Goal: Use online tool/utility: Utilize a website feature to perform a specific function

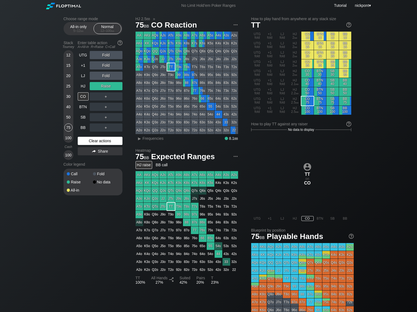
click at [86, 141] on div "Clear actions" at bounding box center [100, 141] width 45 height 8
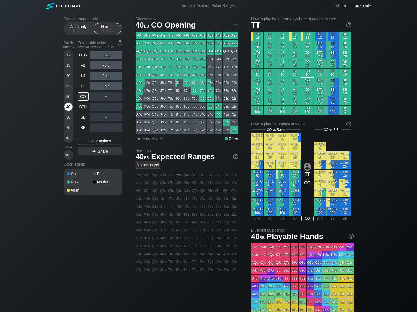
click at [70, 108] on div "40" at bounding box center [68, 107] width 8 height 8
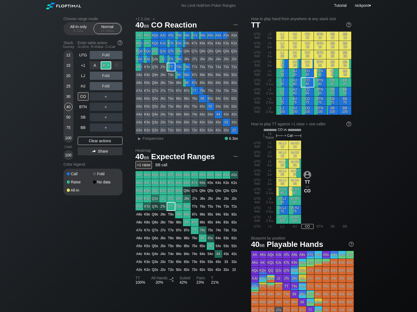
click at [106, 66] on div "R ✕" at bounding box center [106, 65] width 11 height 8
click at [115, 76] on div "C ✕" at bounding box center [117, 76] width 11 height 8
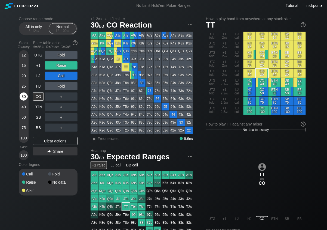
click at [22, 95] on div "30" at bounding box center [24, 96] width 8 height 8
click at [63, 139] on div "Clear actions" at bounding box center [55, 141] width 45 height 8
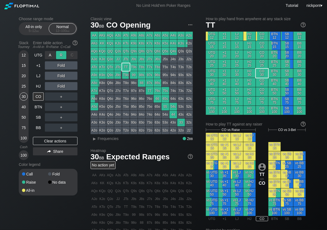
click at [62, 54] on div "R ✕" at bounding box center [61, 55] width 11 height 8
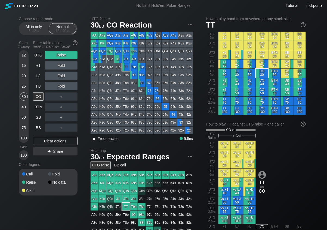
click at [96, 139] on div "▸" at bounding box center [94, 138] width 7 height 7
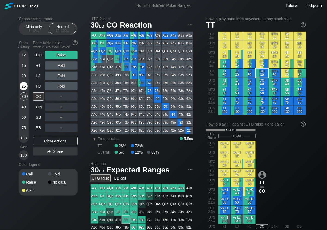
click at [23, 86] on div "25" at bounding box center [24, 86] width 8 height 8
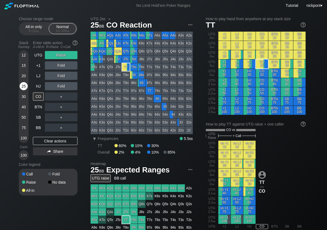
click at [23, 86] on div "25" at bounding box center [24, 86] width 8 height 8
click at [53, 141] on div "Clear actions" at bounding box center [55, 141] width 45 height 8
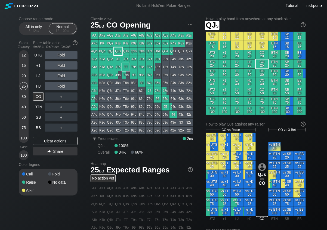
click at [117, 51] on div "QJs" at bounding box center [118, 51] width 8 height 8
click at [60, 86] on div "R ✕" at bounding box center [61, 86] width 11 height 8
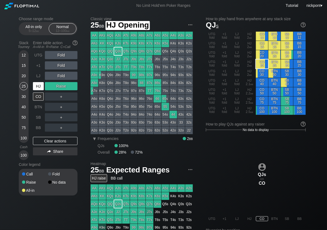
click at [42, 87] on div "HJ" at bounding box center [38, 86] width 11 height 8
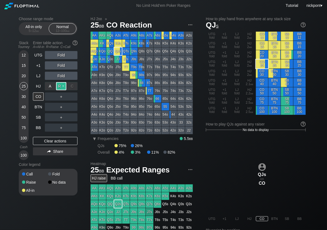
click at [62, 86] on div "R ✕" at bounding box center [61, 86] width 11 height 8
click at [50, 98] on div "A ✕" at bounding box center [50, 96] width 11 height 8
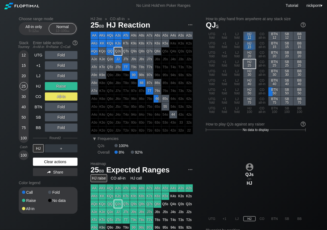
click at [51, 161] on div "Clear actions" at bounding box center [55, 161] width 45 height 8
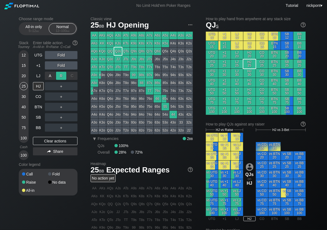
click at [62, 77] on div "R ✕" at bounding box center [61, 76] width 11 height 8
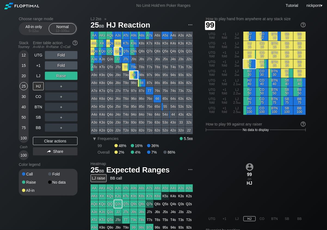
click at [135, 76] on div "99" at bounding box center [134, 75] width 8 height 8
click at [65, 87] on div "R ✕" at bounding box center [61, 86] width 11 height 8
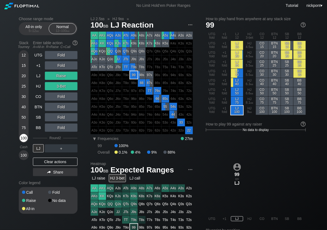
click at [25, 139] on div "100" at bounding box center [24, 138] width 8 height 8
click at [60, 163] on div "Clear actions" at bounding box center [55, 161] width 45 height 8
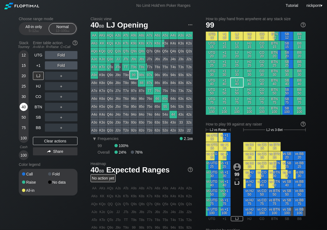
click at [22, 107] on div "40" at bounding box center [24, 107] width 8 height 8
click at [62, 66] on div "R ✕" at bounding box center [61, 65] width 11 height 8
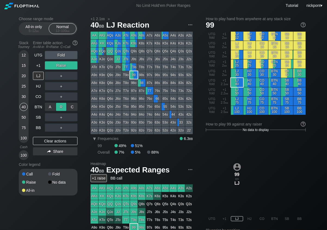
click at [62, 108] on div "R ✕" at bounding box center [61, 107] width 11 height 8
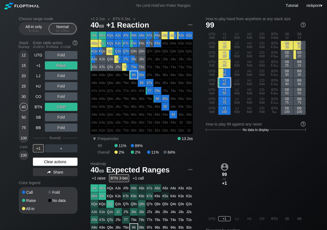
click at [48, 162] on div "Clear actions" at bounding box center [55, 161] width 45 height 8
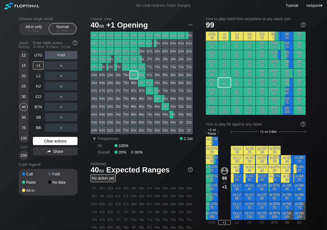
click at [56, 143] on div "Clear actions" at bounding box center [55, 141] width 45 height 8
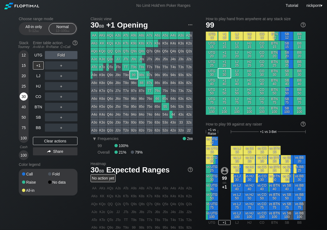
click at [25, 97] on div "30" at bounding box center [24, 96] width 8 height 8
click at [60, 98] on div "R ✕" at bounding box center [61, 96] width 11 height 8
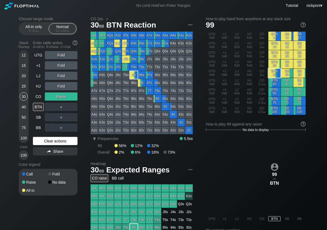
click at [50, 142] on div "Clear actions" at bounding box center [55, 141] width 45 height 8
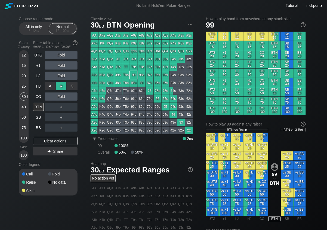
click at [58, 87] on div "R ✕" at bounding box center [61, 86] width 11 height 8
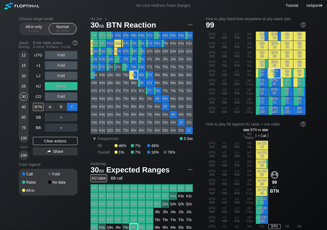
click at [69, 107] on div "C ✕" at bounding box center [72, 107] width 11 height 8
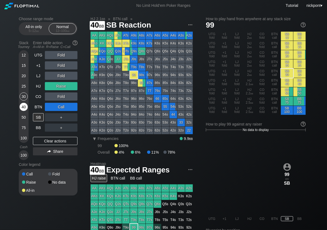
click at [24, 106] on div "40" at bounding box center [24, 107] width 8 height 8
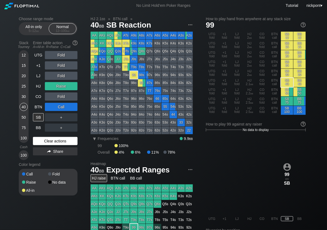
click at [57, 140] on div "Clear actions" at bounding box center [55, 141] width 45 height 8
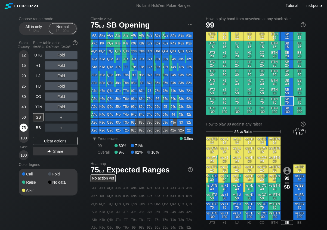
click at [22, 127] on div "75" at bounding box center [24, 127] width 8 height 8
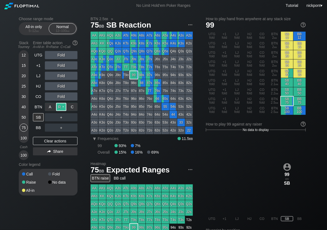
click at [60, 107] on div "R ✕" at bounding box center [61, 107] width 11 height 8
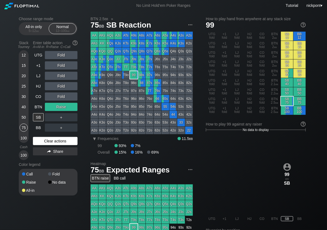
click at [46, 141] on div "Clear actions" at bounding box center [55, 141] width 45 height 8
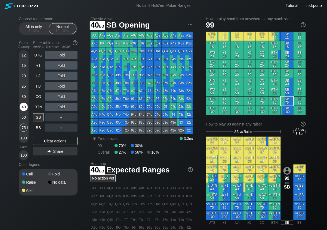
click at [23, 104] on div "40" at bounding box center [24, 107] width 8 height 8
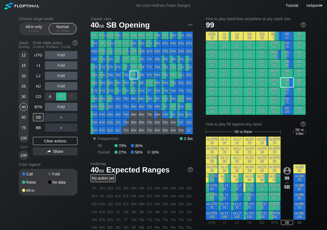
click at [59, 97] on div "R ✕" at bounding box center [61, 96] width 11 height 8
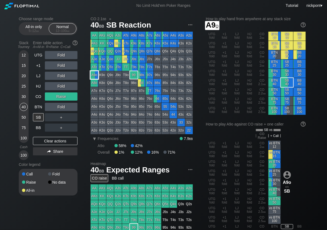
click at [95, 76] on div "A9o" at bounding box center [95, 75] width 8 height 8
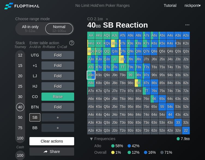
click at [44, 141] on div "Clear actions" at bounding box center [51, 141] width 45 height 8
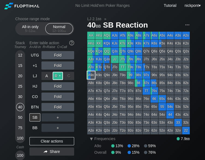
click at [56, 74] on div "R ✕" at bounding box center [58, 76] width 11 height 8
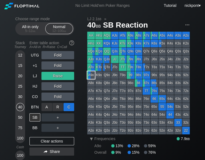
click at [68, 107] on div "C ✕" at bounding box center [68, 107] width 11 height 8
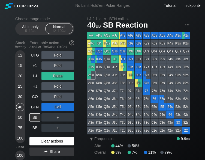
click at [48, 140] on div "Clear actions" at bounding box center [51, 141] width 45 height 8
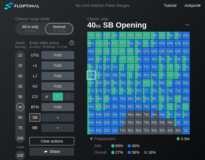
click at [57, 96] on div "R ✕" at bounding box center [58, 96] width 11 height 8
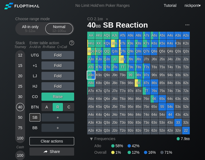
click at [57, 107] on div "R ✕" at bounding box center [58, 107] width 11 height 8
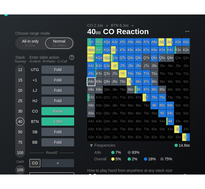
scroll to position [8, 0]
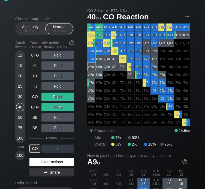
click at [65, 161] on div "Clear actions" at bounding box center [51, 161] width 45 height 8
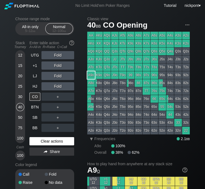
click at [50, 141] on div "Clear actions" at bounding box center [51, 141] width 45 height 8
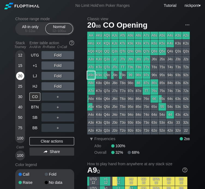
click at [20, 74] on div "20" at bounding box center [20, 76] width 8 height 8
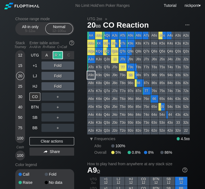
click at [59, 55] on div "R ✕" at bounding box center [58, 55] width 11 height 8
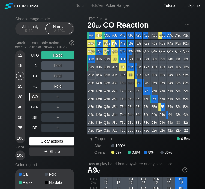
click at [53, 142] on div "Clear actions" at bounding box center [51, 141] width 45 height 8
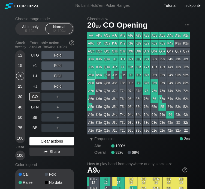
click at [60, 140] on div "Clear actions" at bounding box center [51, 141] width 45 height 8
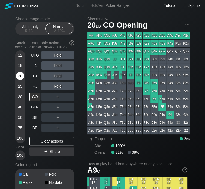
click at [21, 75] on div "20" at bounding box center [20, 76] width 8 height 8
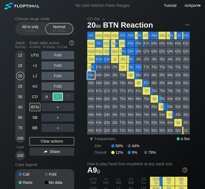
click at [59, 97] on div "R ✕" at bounding box center [58, 96] width 11 height 8
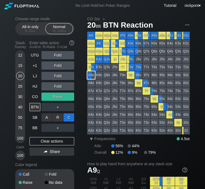
click at [65, 119] on div "C ✕" at bounding box center [68, 117] width 11 height 8
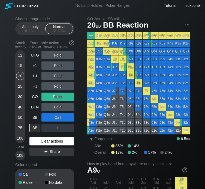
click at [37, 141] on div "Clear actions" at bounding box center [51, 141] width 45 height 8
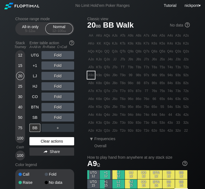
click at [42, 142] on div "Clear actions" at bounding box center [51, 141] width 45 height 8
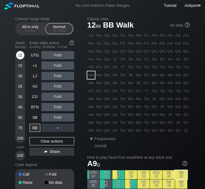
click at [23, 58] on div "12" at bounding box center [20, 56] width 8 height 10
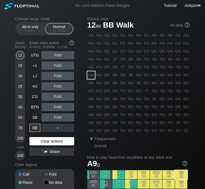
click at [63, 140] on div "Clear actions" at bounding box center [51, 141] width 45 height 8
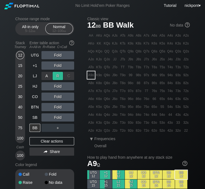
click at [58, 74] on div "R ✕" at bounding box center [58, 76] width 11 height 8
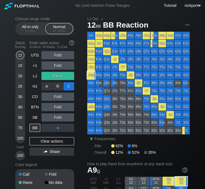
click at [67, 87] on div "C ✕" at bounding box center [68, 86] width 11 height 8
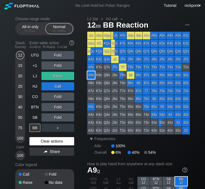
click at [51, 141] on div "Clear actions" at bounding box center [51, 141] width 45 height 8
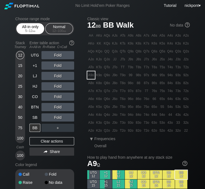
click at [23, 26] on div "All-in only 5 – 12 bb" at bounding box center [30, 28] width 25 height 10
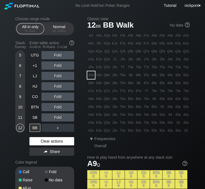
click at [42, 140] on div "Clear actions" at bounding box center [51, 141] width 45 height 8
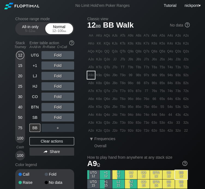
click at [56, 33] on div "12 – 100 bb" at bounding box center [59, 31] width 23 height 4
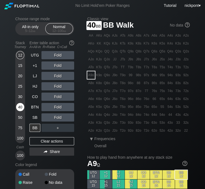
click at [20, 107] on div "40" at bounding box center [20, 107] width 8 height 8
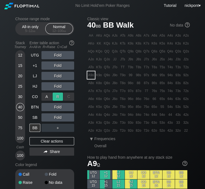
click at [54, 94] on div "R ✕" at bounding box center [58, 96] width 11 height 8
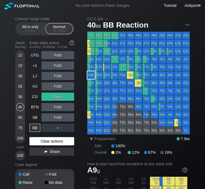
click at [58, 139] on div "Clear actions" at bounding box center [51, 141] width 45 height 8
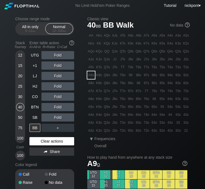
click at [45, 141] on div "Clear actions" at bounding box center [51, 141] width 45 height 8
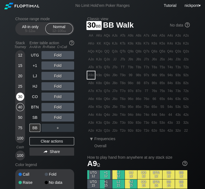
click at [21, 97] on div "30" at bounding box center [20, 96] width 8 height 8
click at [21, 74] on div "20" at bounding box center [20, 76] width 8 height 8
click at [22, 87] on div "25" at bounding box center [20, 86] width 8 height 8
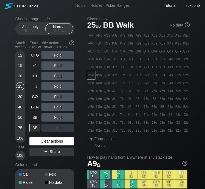
click at [53, 142] on div "Clear actions" at bounding box center [51, 141] width 45 height 8
click at [53, 143] on div "Clear actions" at bounding box center [51, 141] width 45 height 8
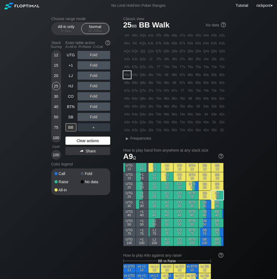
click at [101, 141] on div "Clear actions" at bounding box center [87, 141] width 45 height 8
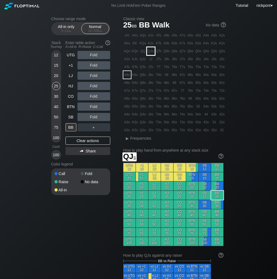
click at [150, 52] on div "QJs" at bounding box center [151, 51] width 8 height 8
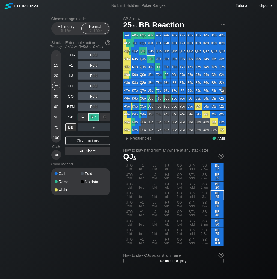
click at [93, 117] on div "R ✕" at bounding box center [93, 117] width 11 height 8
click at [86, 138] on div "Clear actions" at bounding box center [87, 141] width 45 height 8
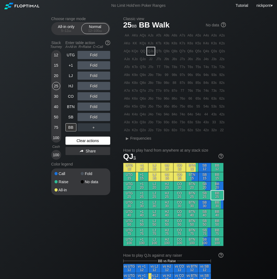
click at [86, 139] on div "Clear actions" at bounding box center [87, 141] width 45 height 8
click at [95, 65] on div "R ✕" at bounding box center [93, 65] width 11 height 8
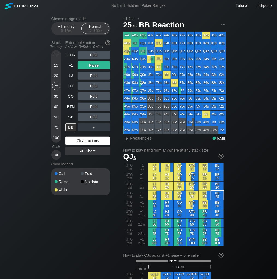
click at [105, 138] on div "Clear actions" at bounding box center [87, 141] width 45 height 8
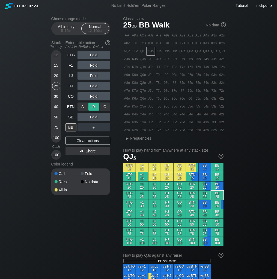
drag, startPoint x: 92, startPoint y: 108, endPoint x: 94, endPoint y: 105, distance: 3.7
click at [96, 105] on div "R ✕" at bounding box center [93, 107] width 11 height 8
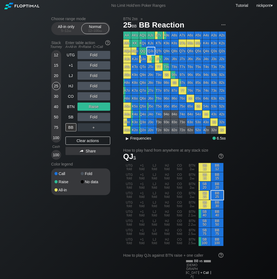
click at [128, 139] on div "▸" at bounding box center [127, 138] width 7 height 7
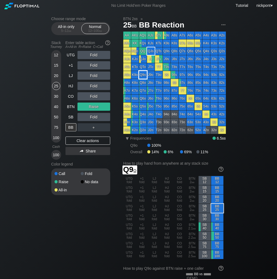
click at [141, 76] on div "Q9o" at bounding box center [143, 75] width 8 height 8
